Goal: Task Accomplishment & Management: Use online tool/utility

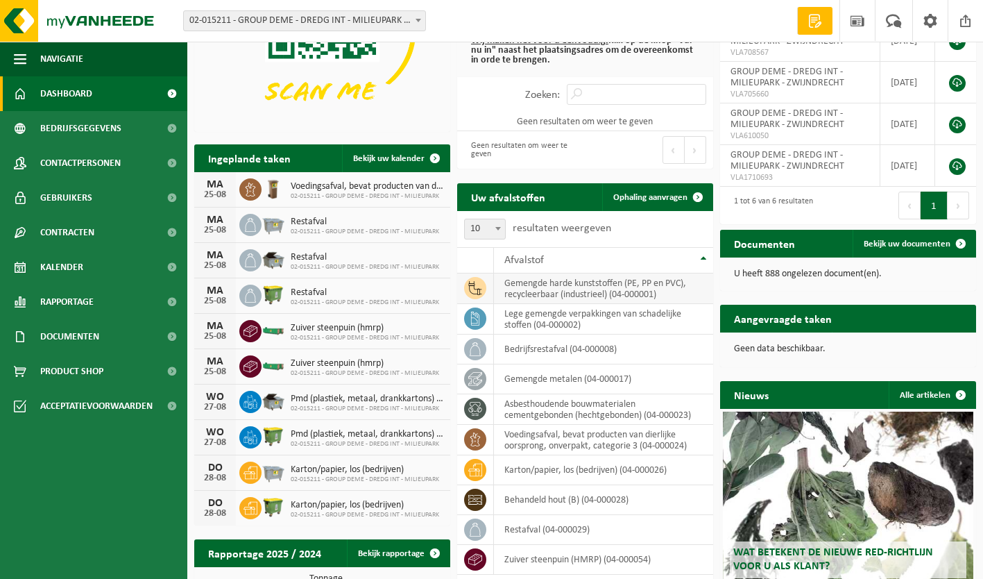
scroll to position [173, 0]
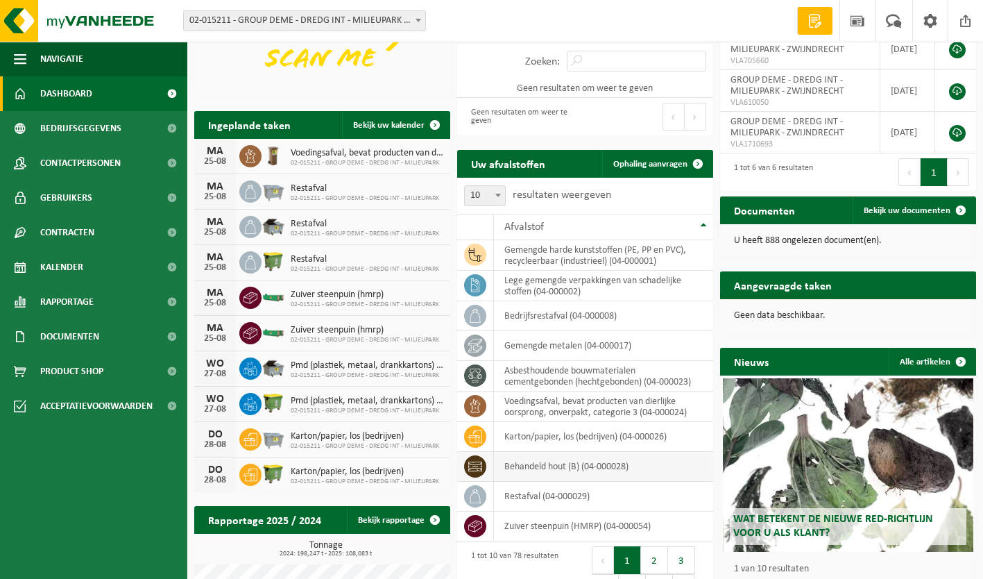
click at [590, 469] on td "behandeld hout (B) (04-000028)" at bounding box center [603, 467] width 219 height 30
click at [629, 160] on span "Ophaling aanvragen" at bounding box center [650, 164] width 74 height 9
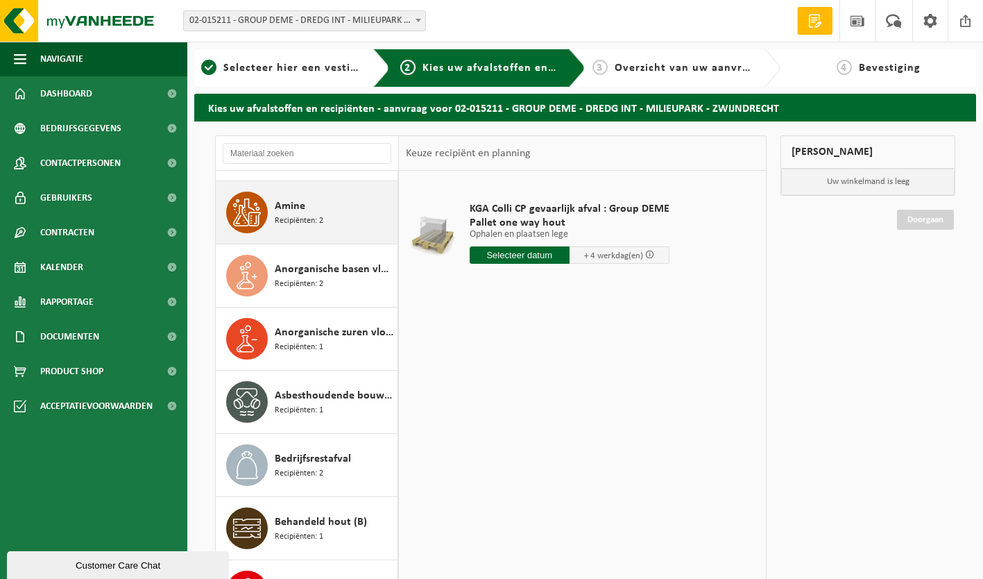
scroll to position [312, 0]
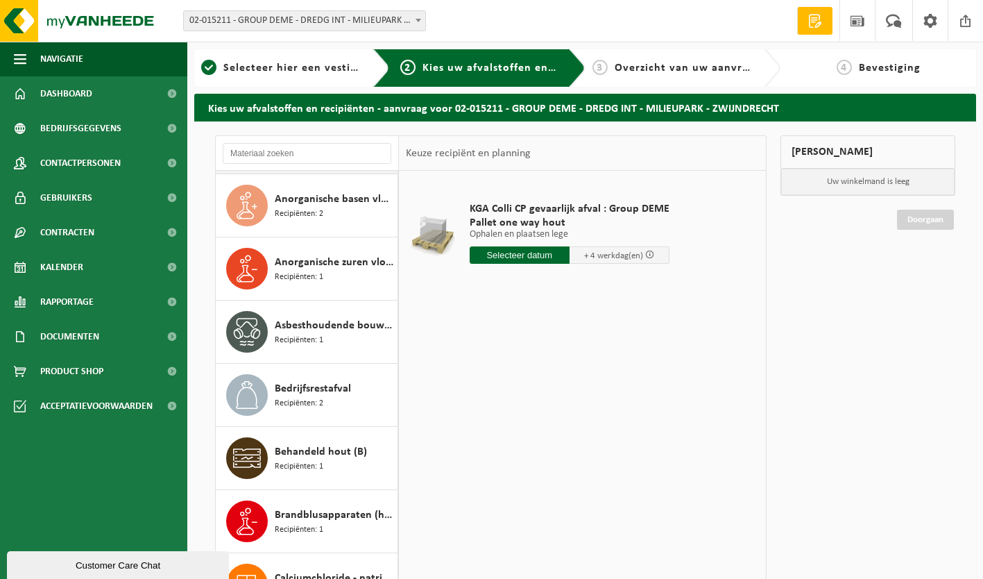
click at [341, 452] on span "Behandeld hout (B)" at bounding box center [321, 451] width 92 height 17
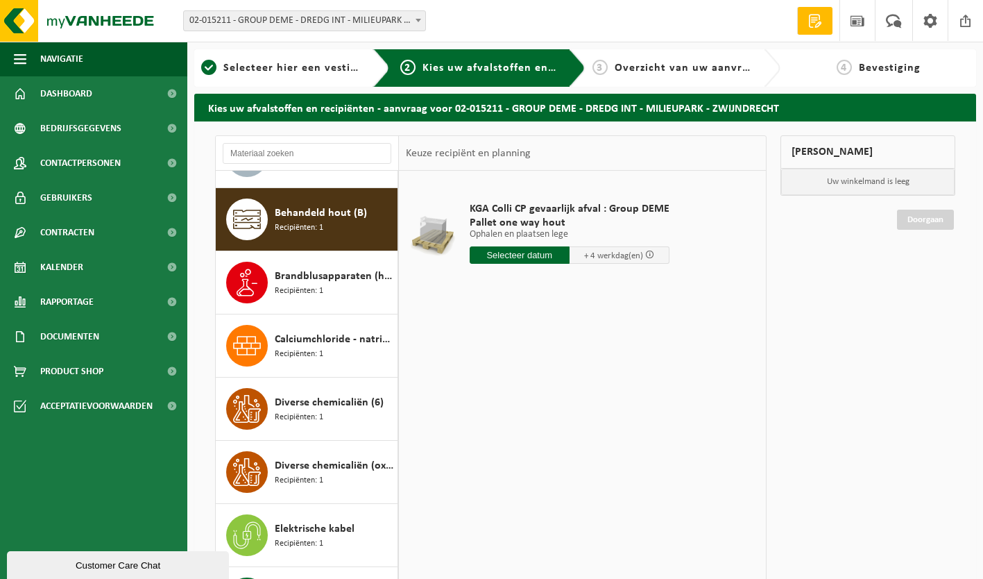
scroll to position [568, 0]
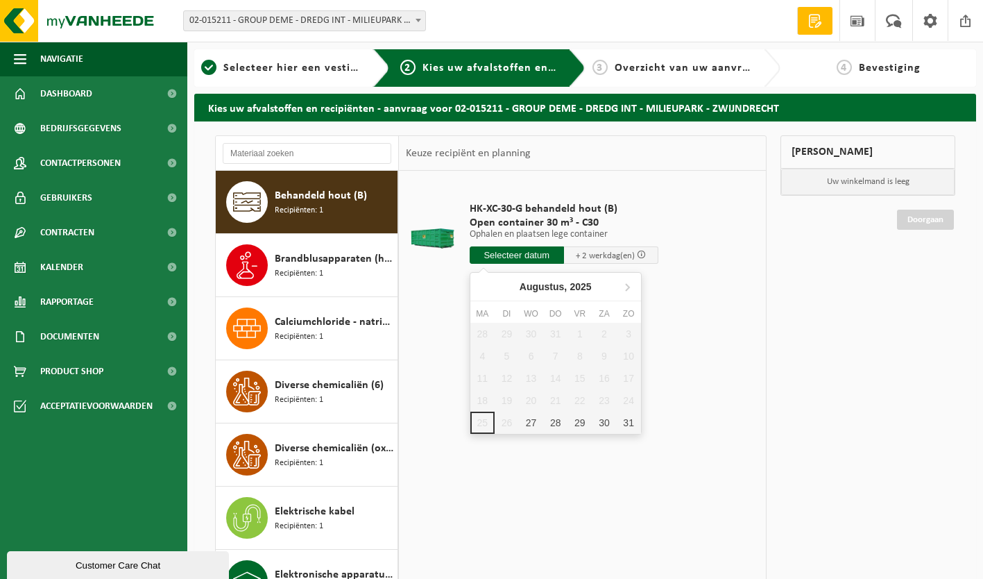
click at [534, 257] on input "text" at bounding box center [517, 254] width 94 height 17
click at [534, 427] on div "27" at bounding box center [531, 422] width 24 height 22
type input "Van 2025-08-27"
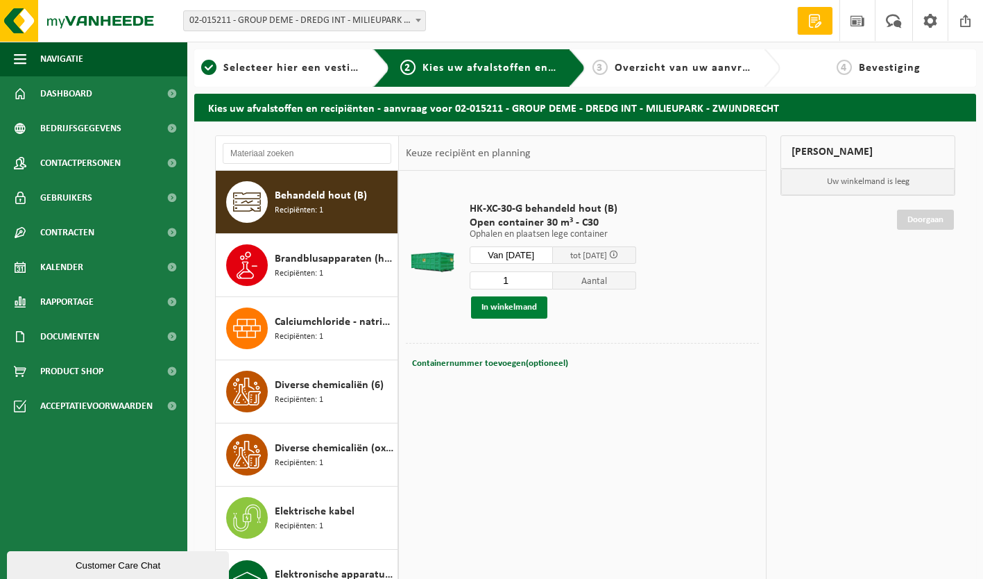
click at [521, 309] on button "In winkelmand" at bounding box center [509, 307] width 76 height 22
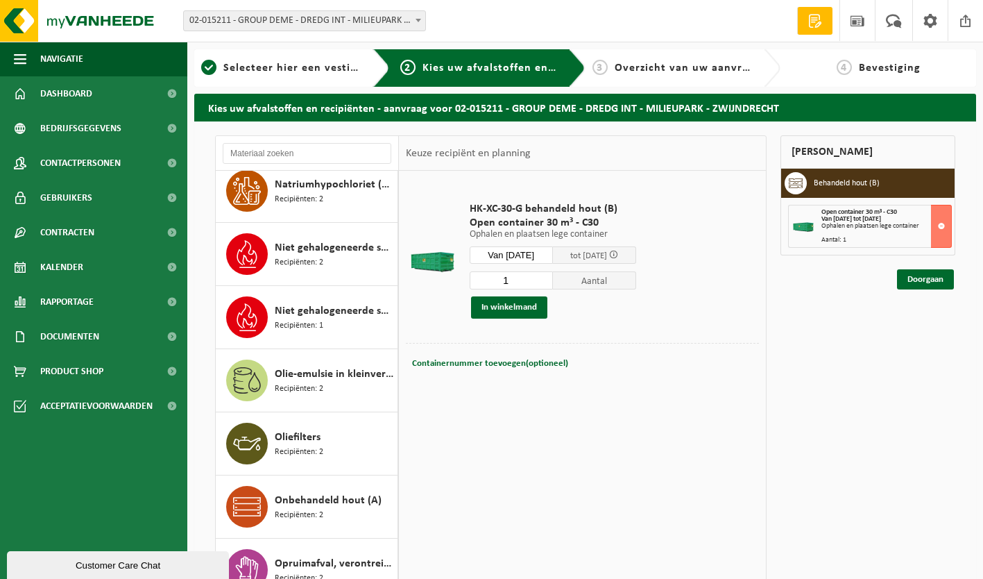
scroll to position [3066, 0]
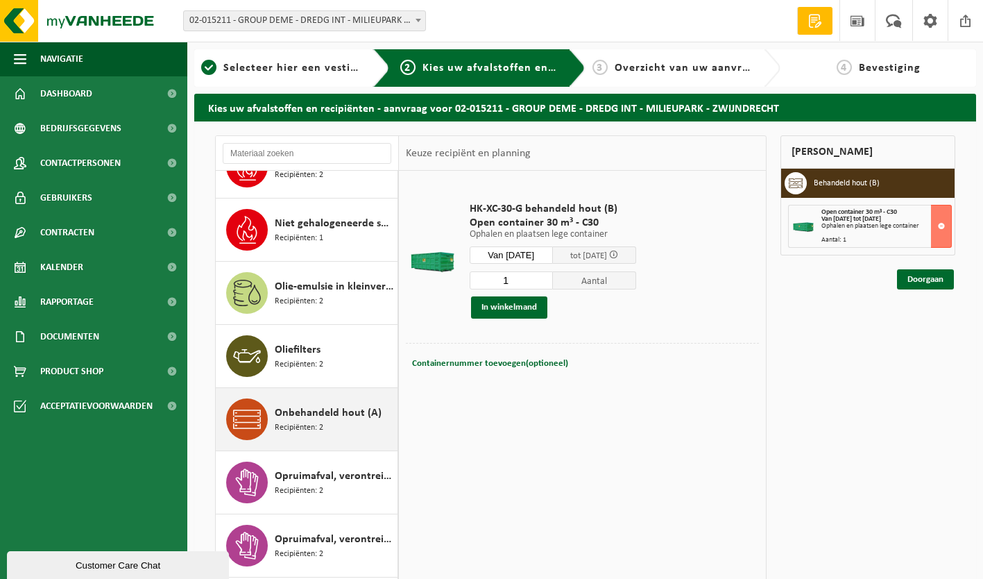
click at [322, 411] on span "Onbehandeld hout (A)" at bounding box center [328, 412] width 107 height 17
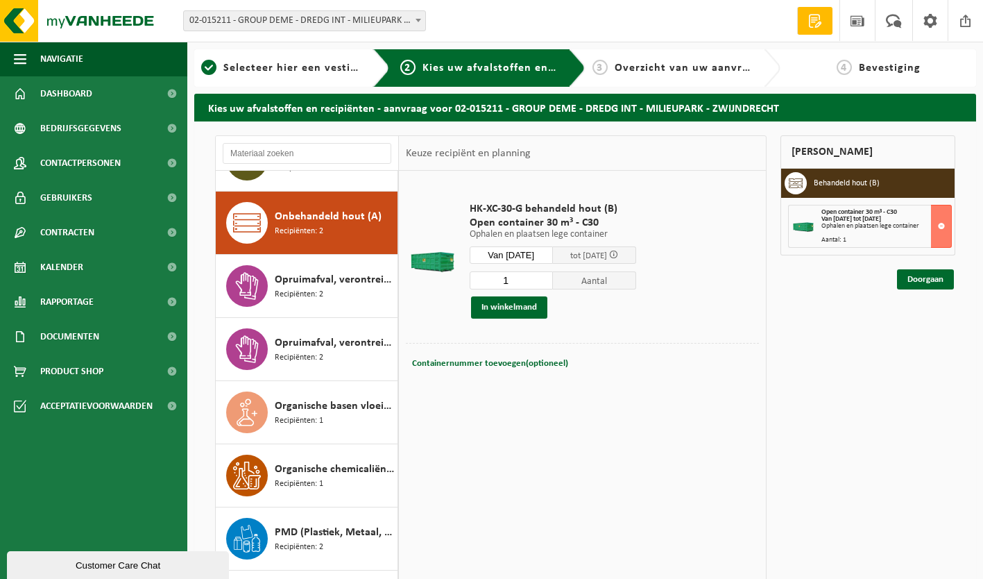
scroll to position [3283, 0]
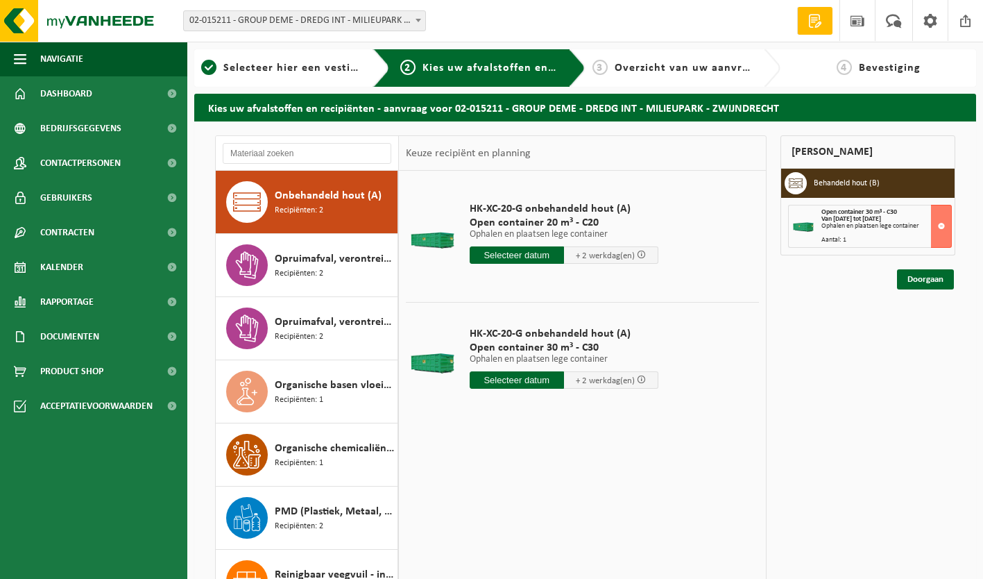
click at [526, 375] on input "text" at bounding box center [517, 379] width 94 height 17
click at [528, 546] on div "27" at bounding box center [531, 547] width 24 height 22
type input "Van 2025-08-27"
type input "2025-08-27"
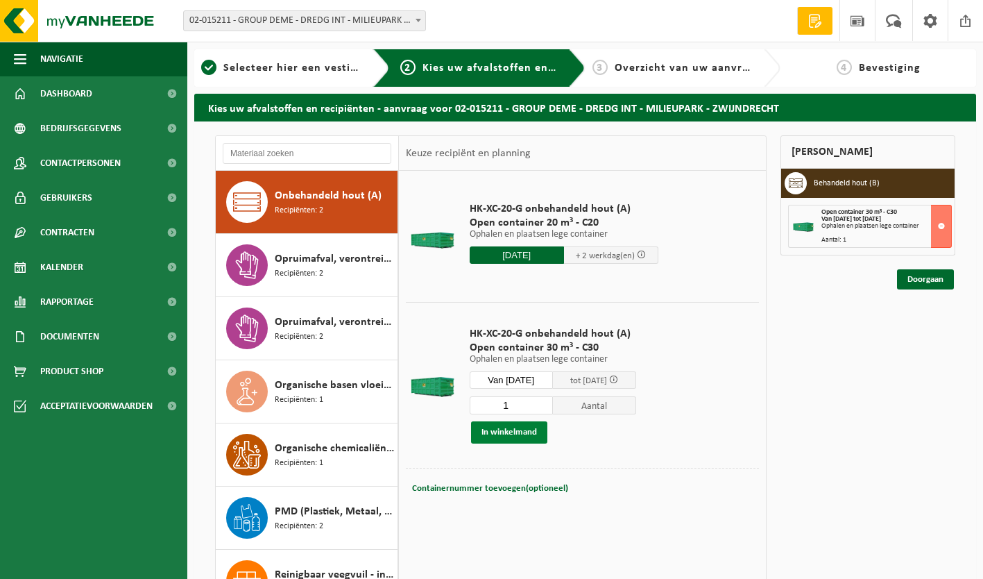
click at [529, 432] on button "In winkelmand" at bounding box center [509, 432] width 76 height 22
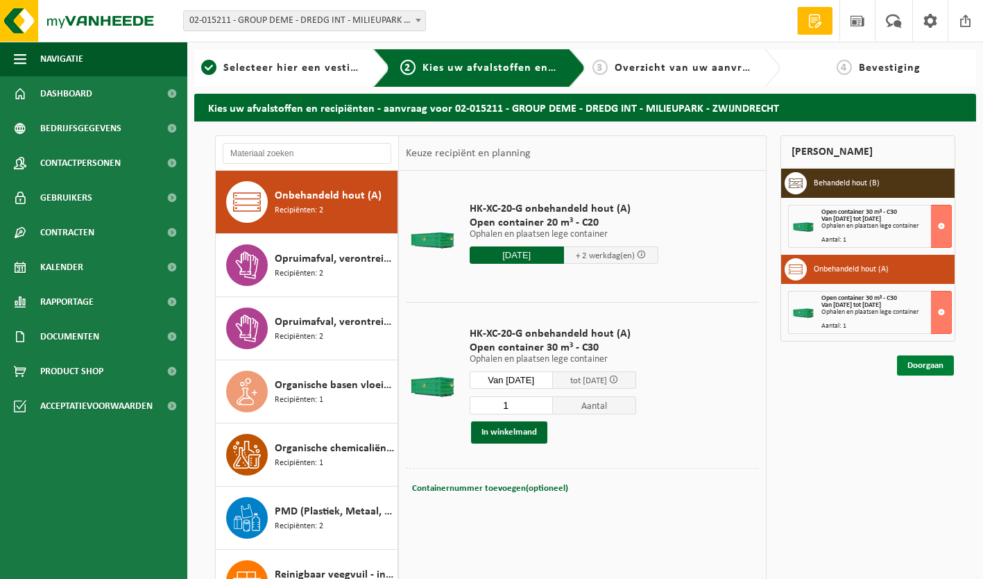
click at [939, 367] on link "Doorgaan" at bounding box center [925, 365] width 57 height 20
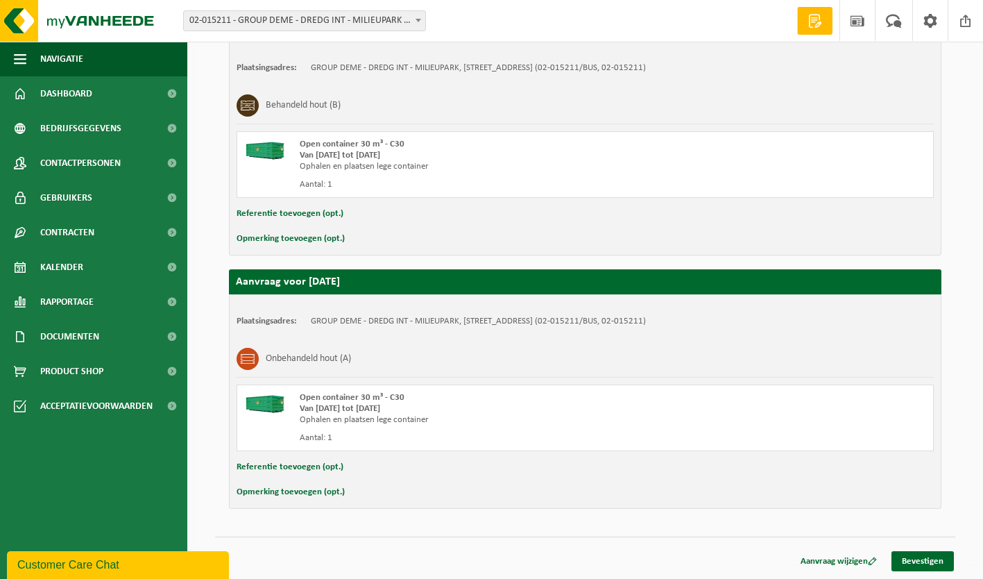
scroll to position [270, 0]
click at [928, 563] on link "Bevestigen" at bounding box center [922, 561] width 62 height 20
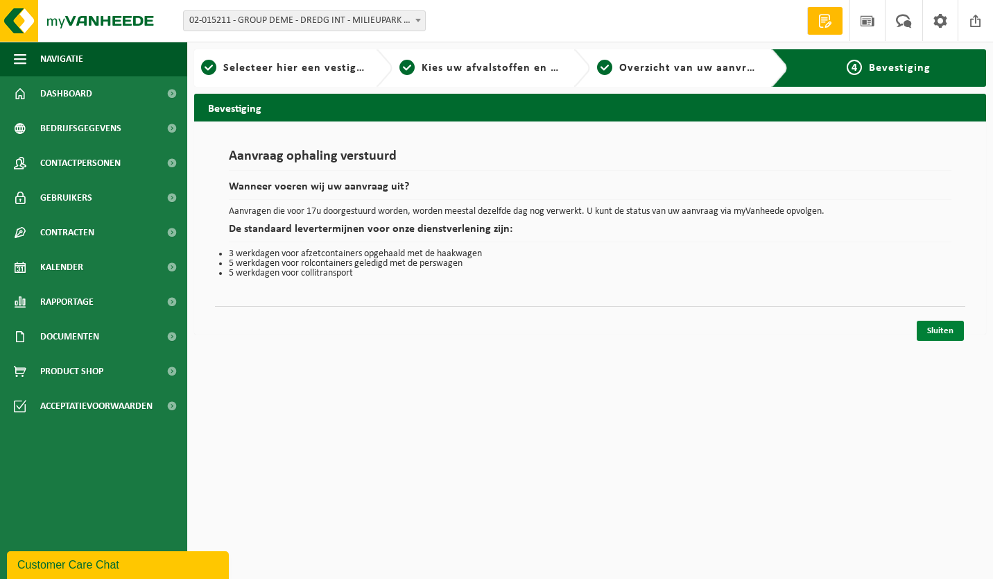
click at [946, 332] on link "Sluiten" at bounding box center [940, 331] width 47 height 20
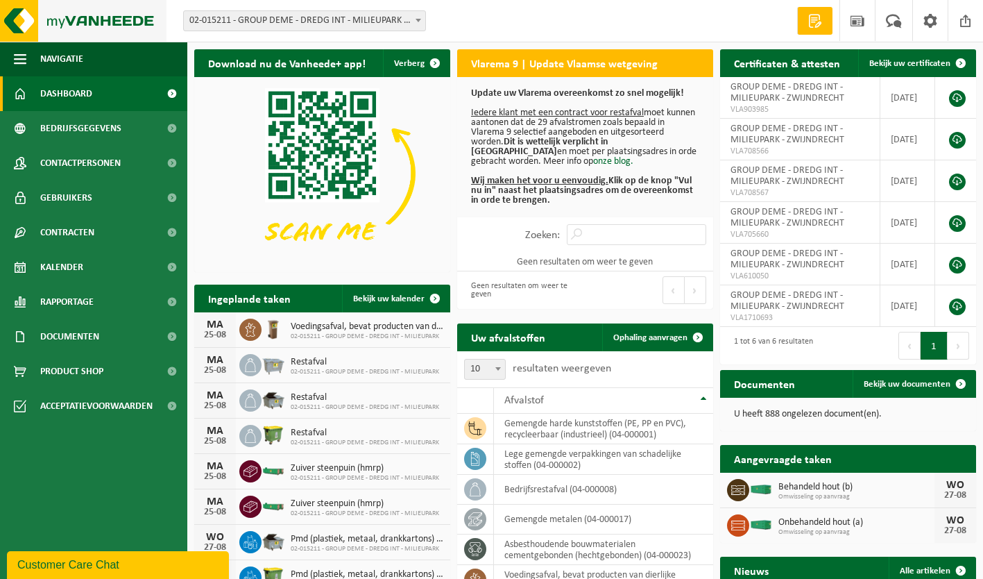
click at [19, 12] on img at bounding box center [83, 21] width 167 height 42
